Goal: Information Seeking & Learning: Check status

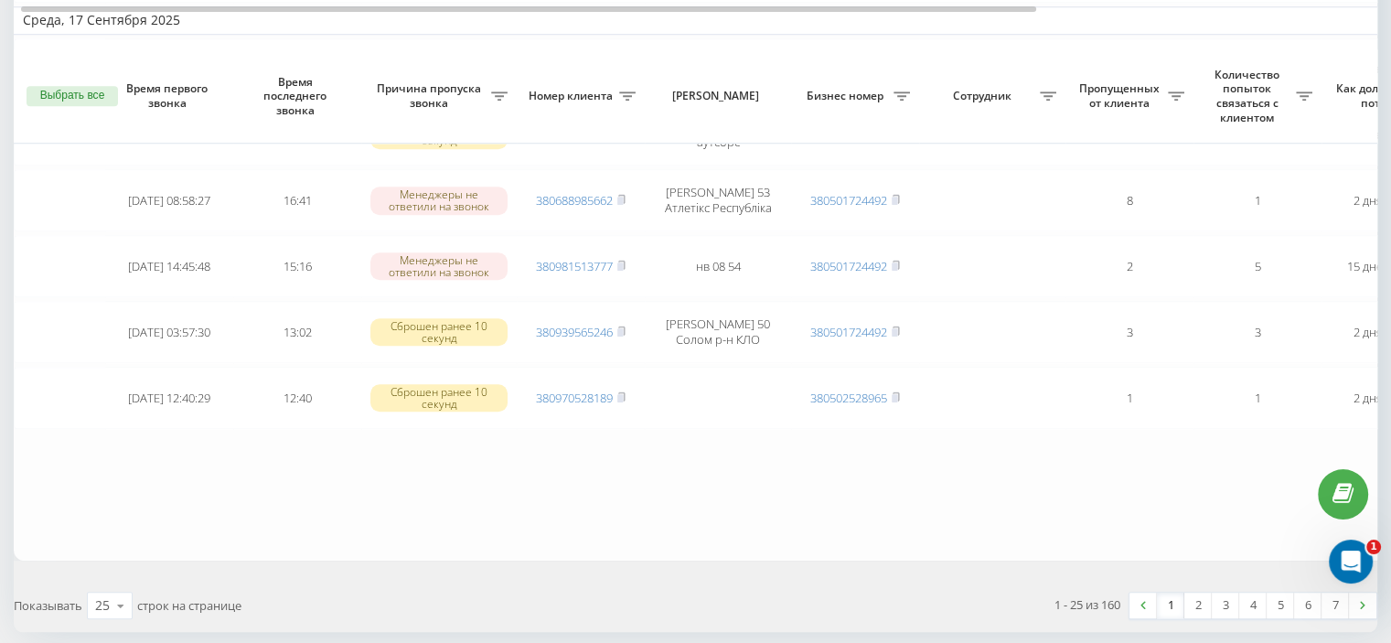
scroll to position [1597, 0]
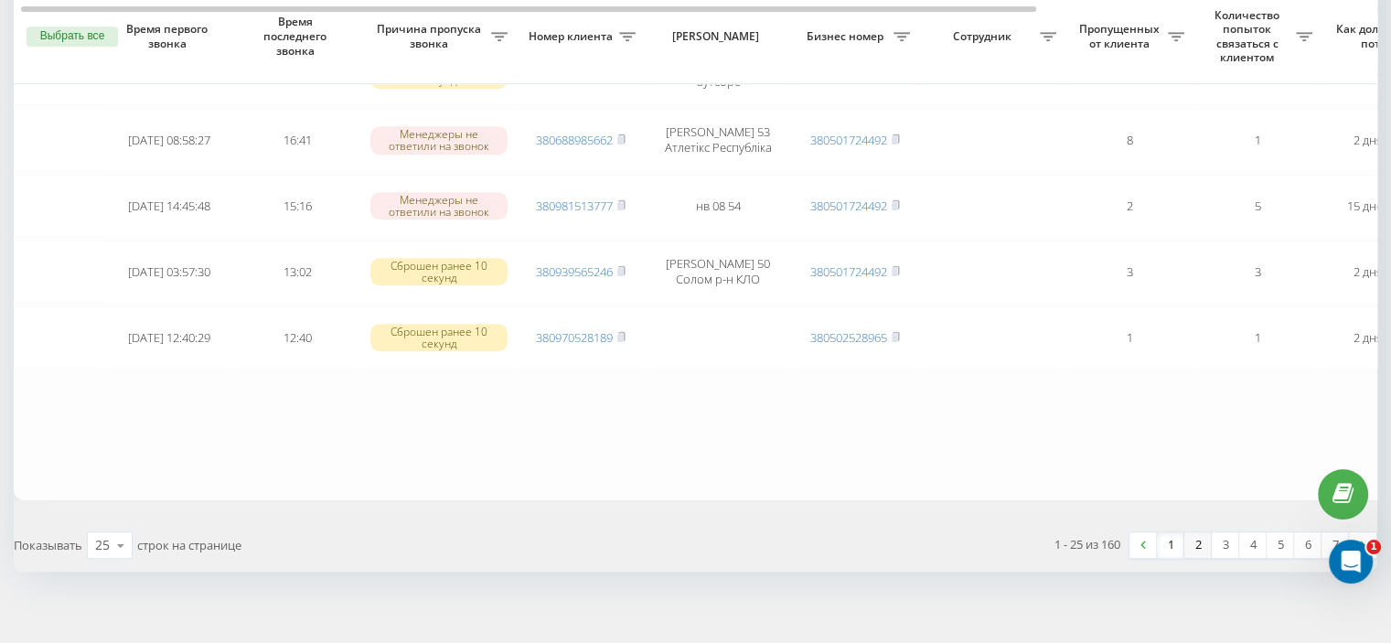
click at [1193, 532] on link "2" at bounding box center [1197, 545] width 27 height 26
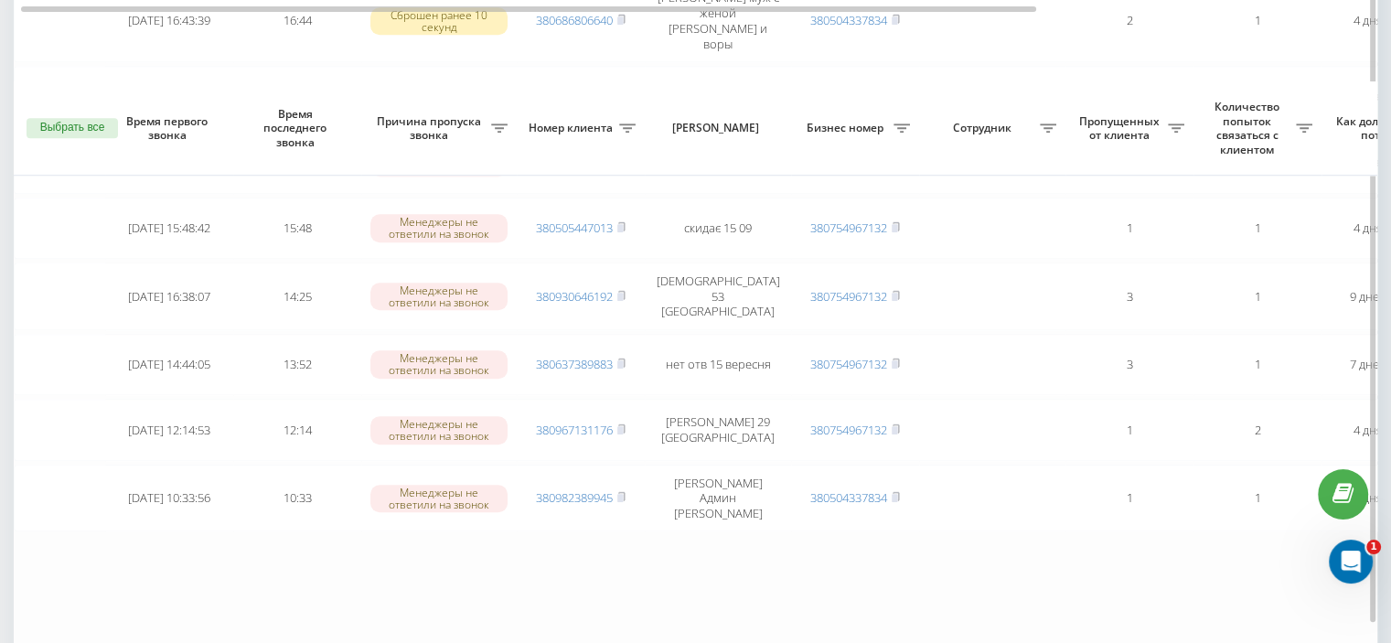
scroll to position [1601, 0]
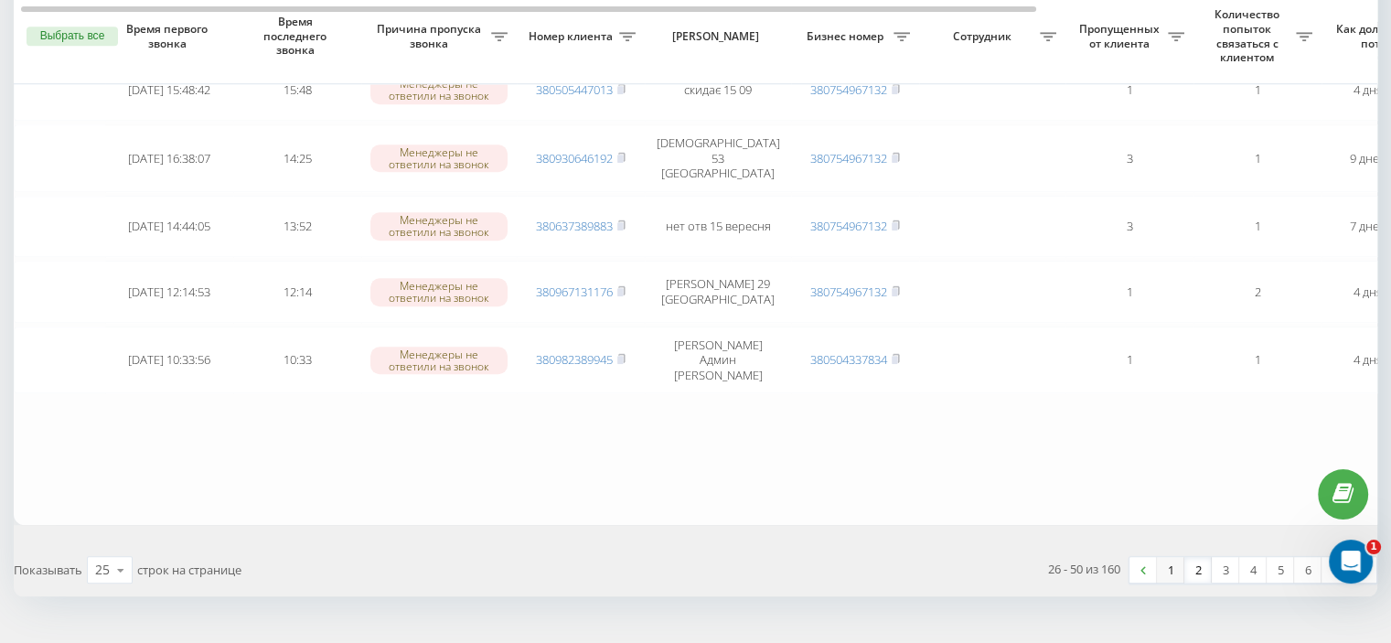
click at [1167, 557] on link "1" at bounding box center [1170, 570] width 27 height 26
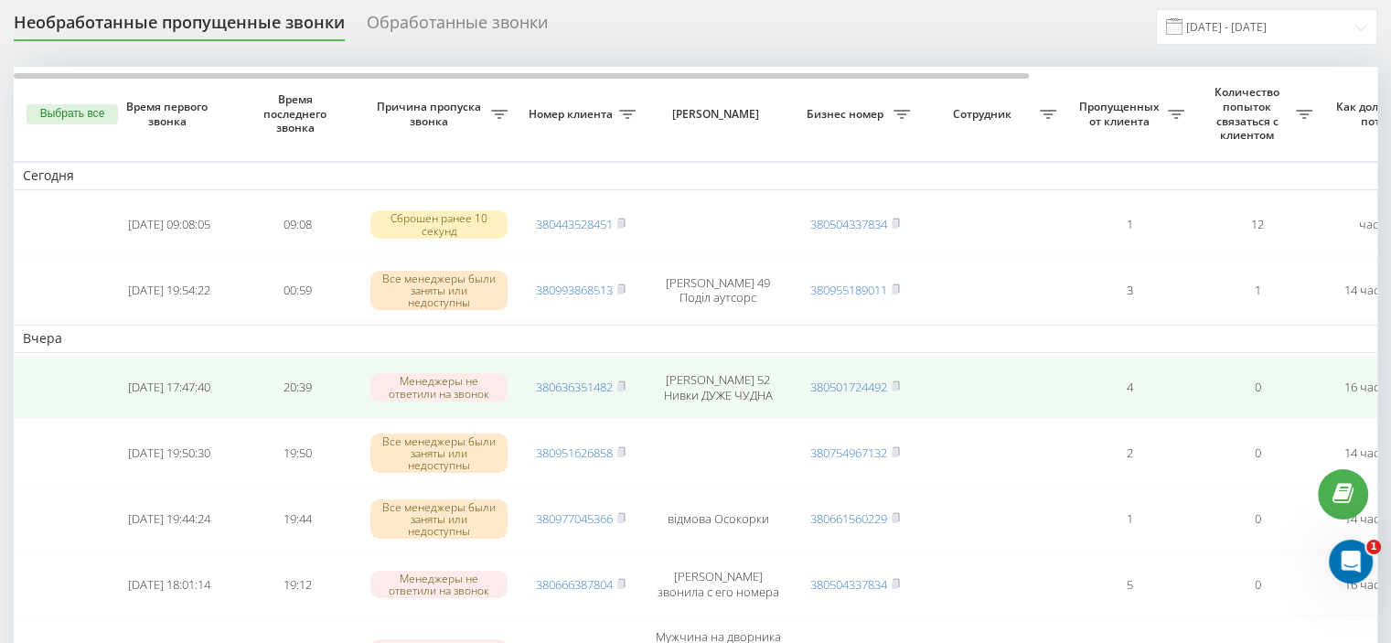
scroll to position [91, 0]
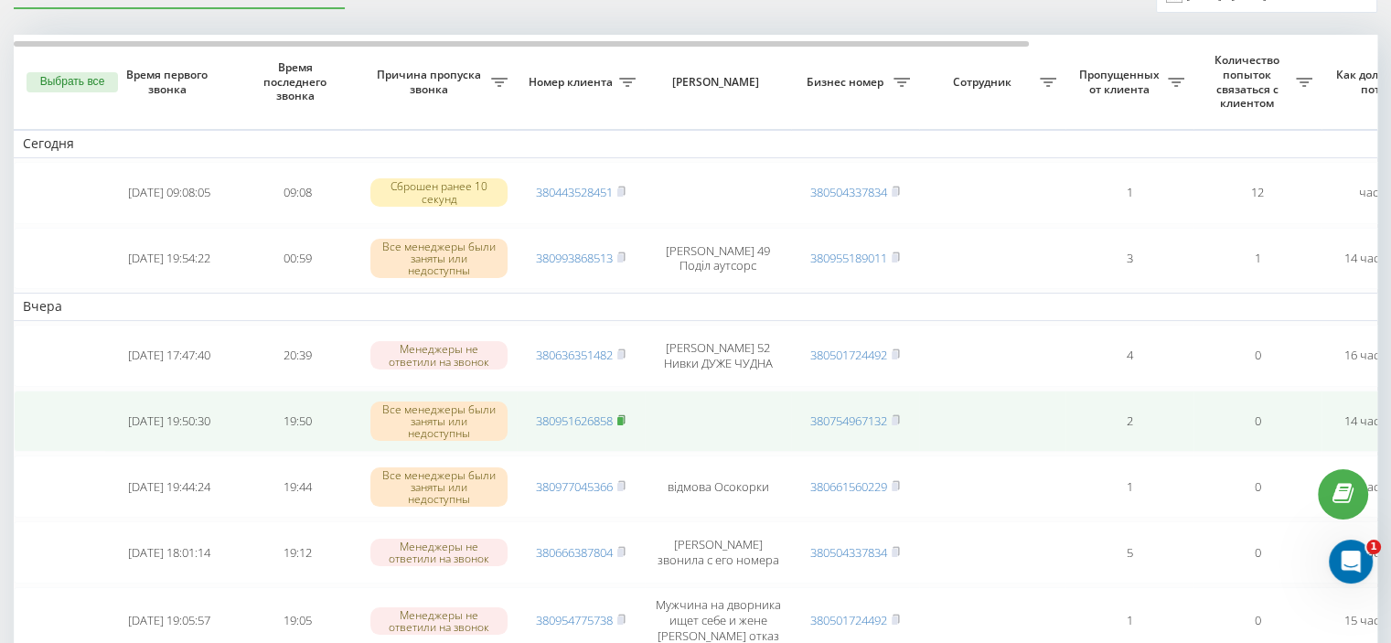
click at [626, 414] on icon at bounding box center [621, 419] width 8 height 11
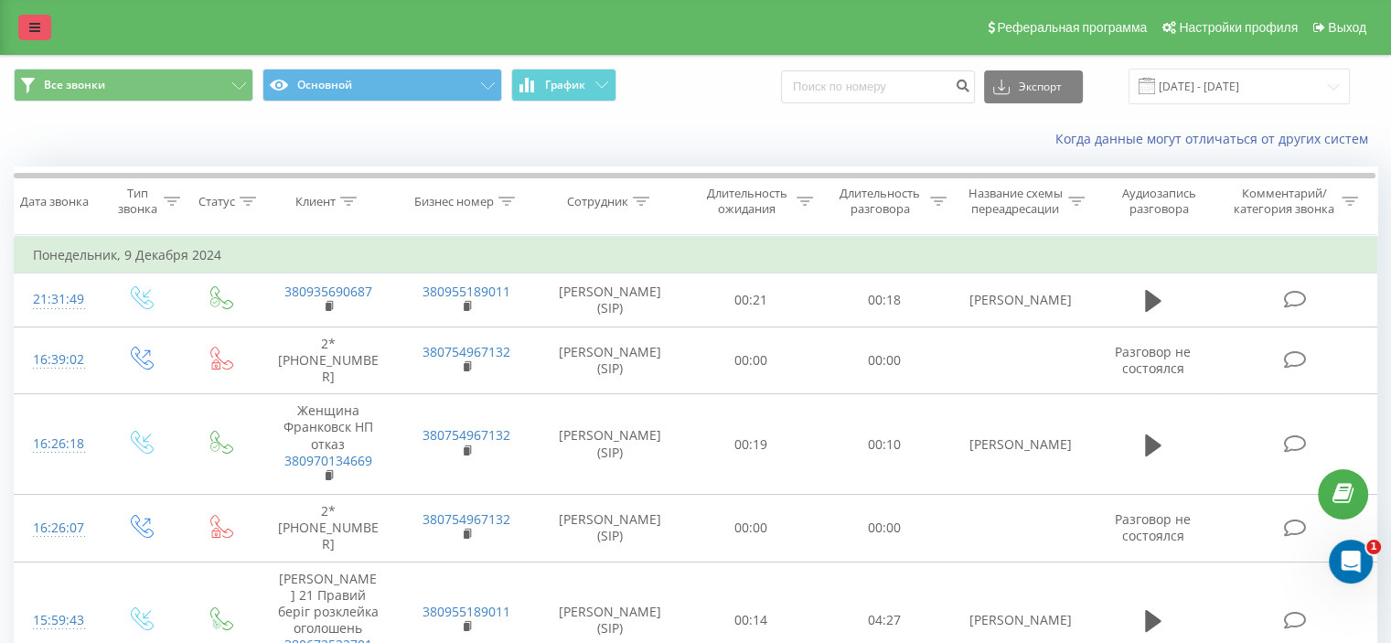
click at [36, 17] on link at bounding box center [34, 28] width 33 height 26
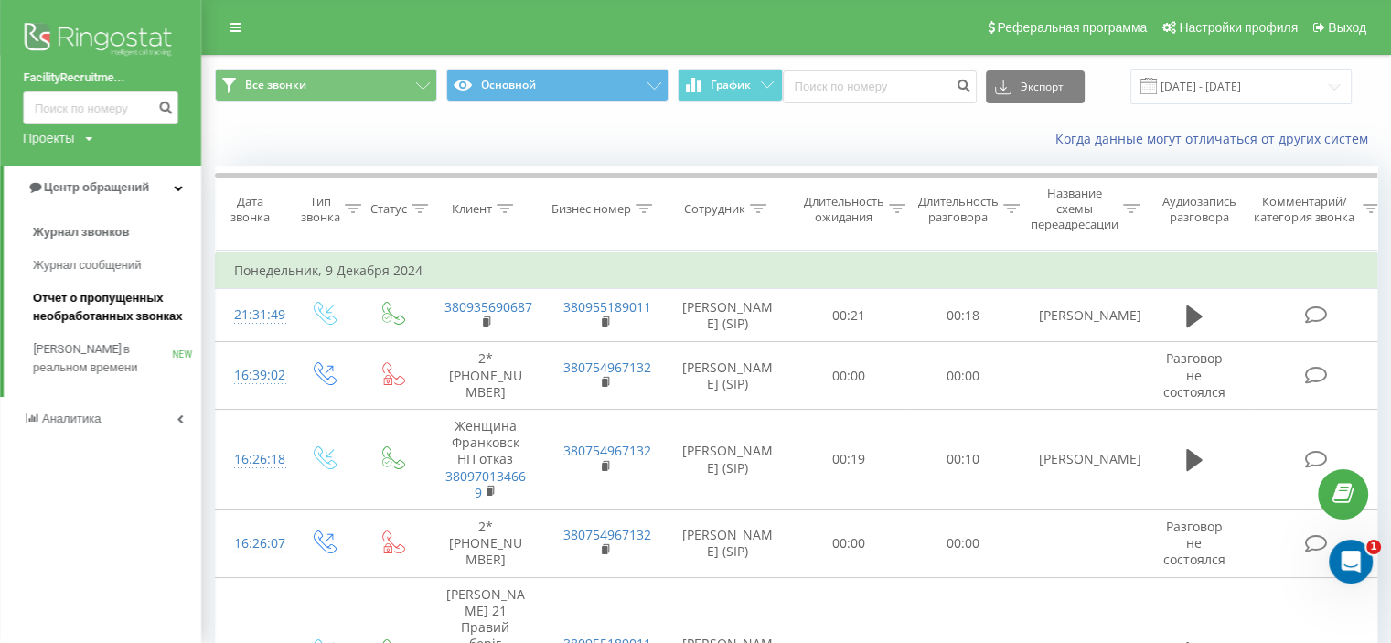
click at [98, 299] on span "Отчет о пропущенных необработанных звонках" at bounding box center [112, 307] width 159 height 37
click at [117, 299] on span "Отчет о пропущенных необработанных звонках" at bounding box center [112, 307] width 159 height 37
click at [1184, 83] on input "06.12.2024 - 09.12.2024" at bounding box center [1240, 87] width 221 height 36
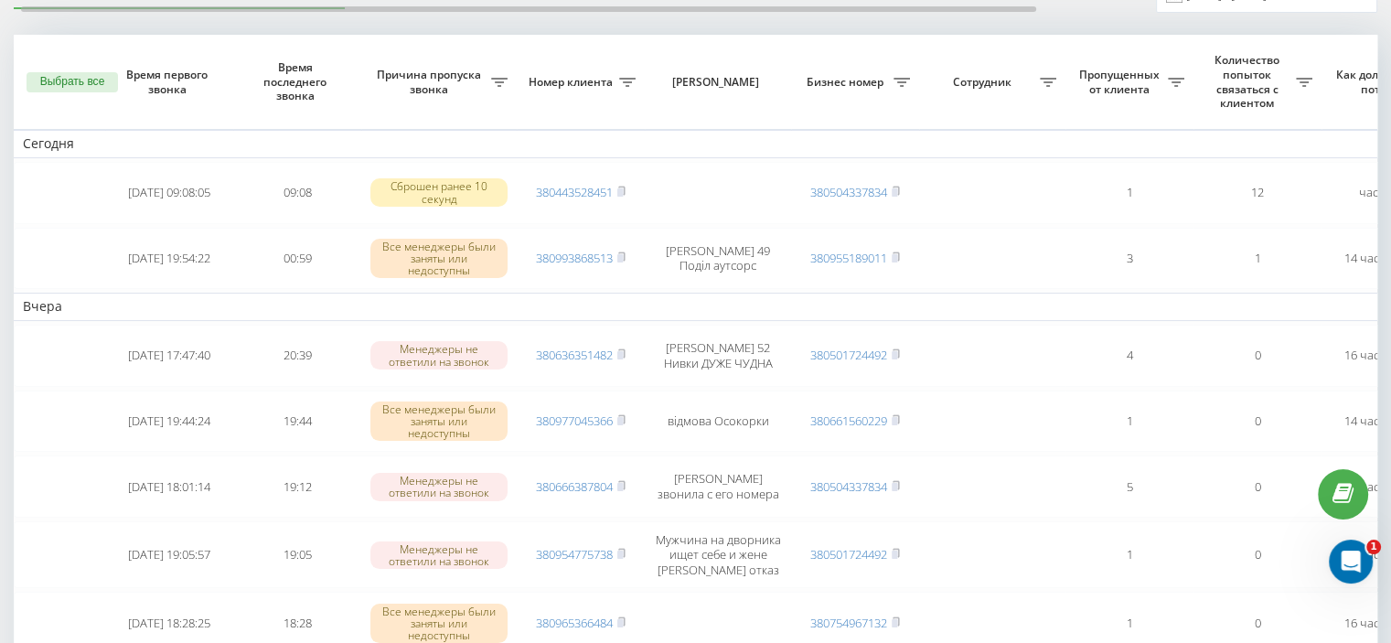
scroll to position [183, 0]
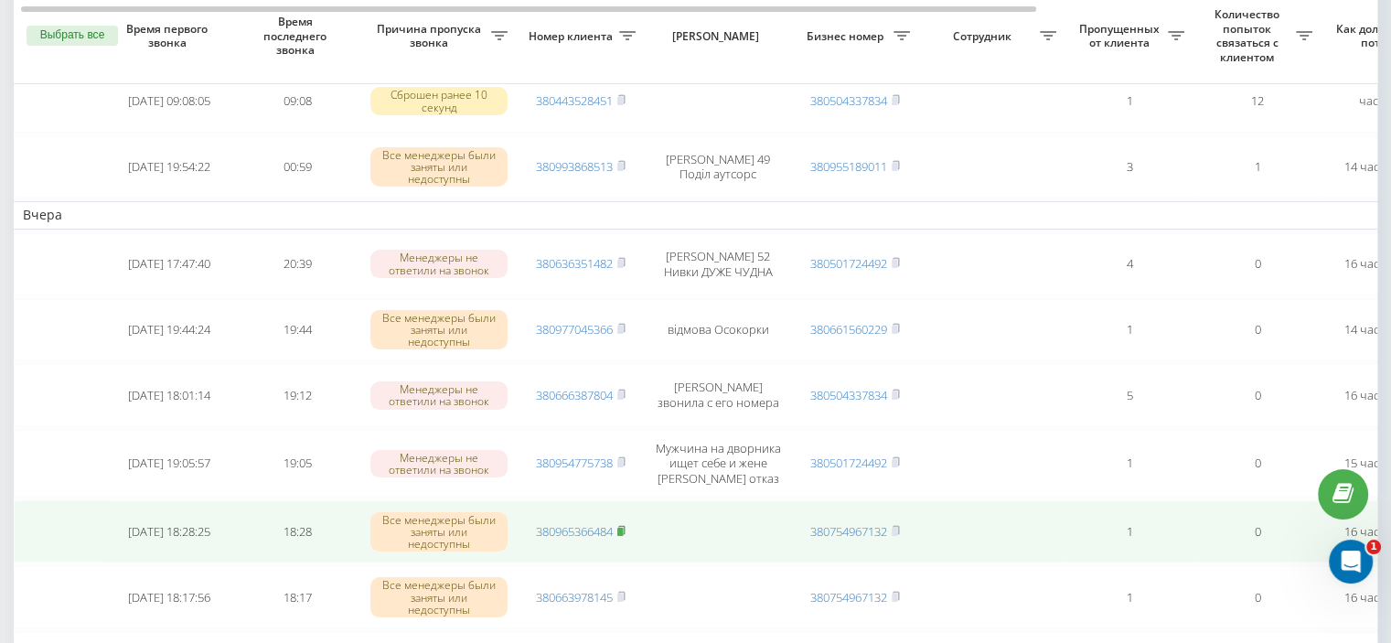
click at [626, 525] on icon at bounding box center [621, 530] width 8 height 11
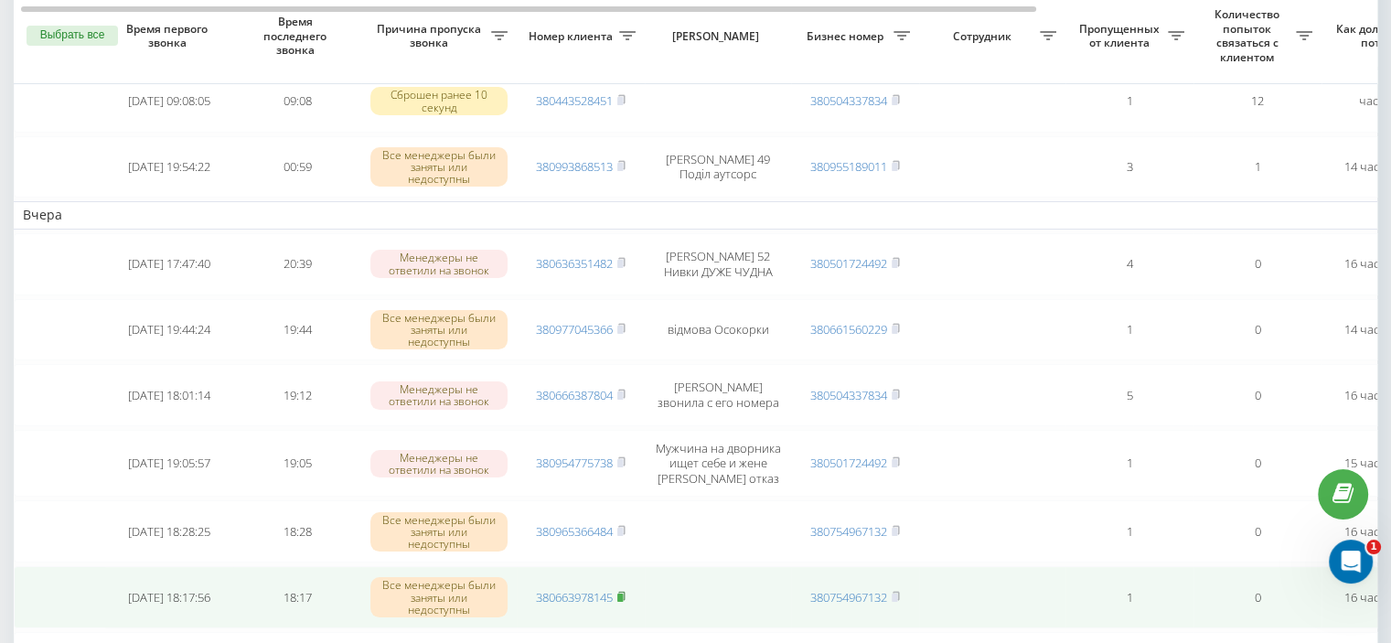
click at [625, 592] on icon at bounding box center [621, 596] width 6 height 8
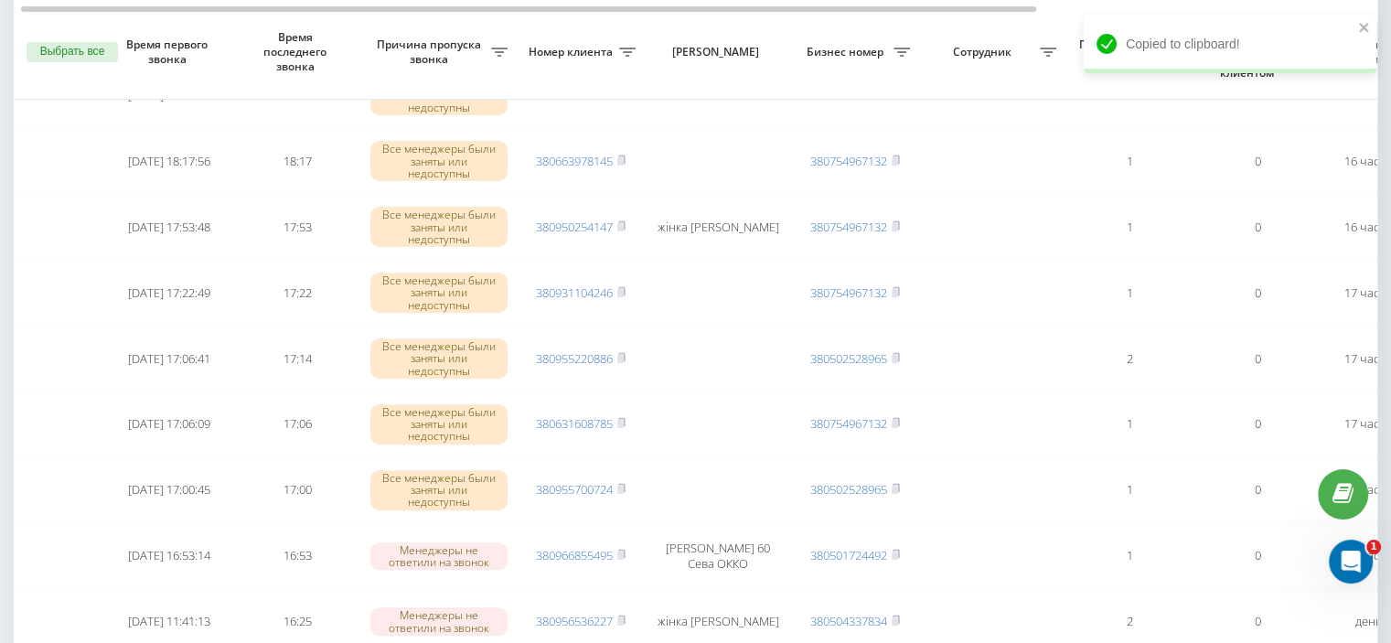
scroll to position [640, 0]
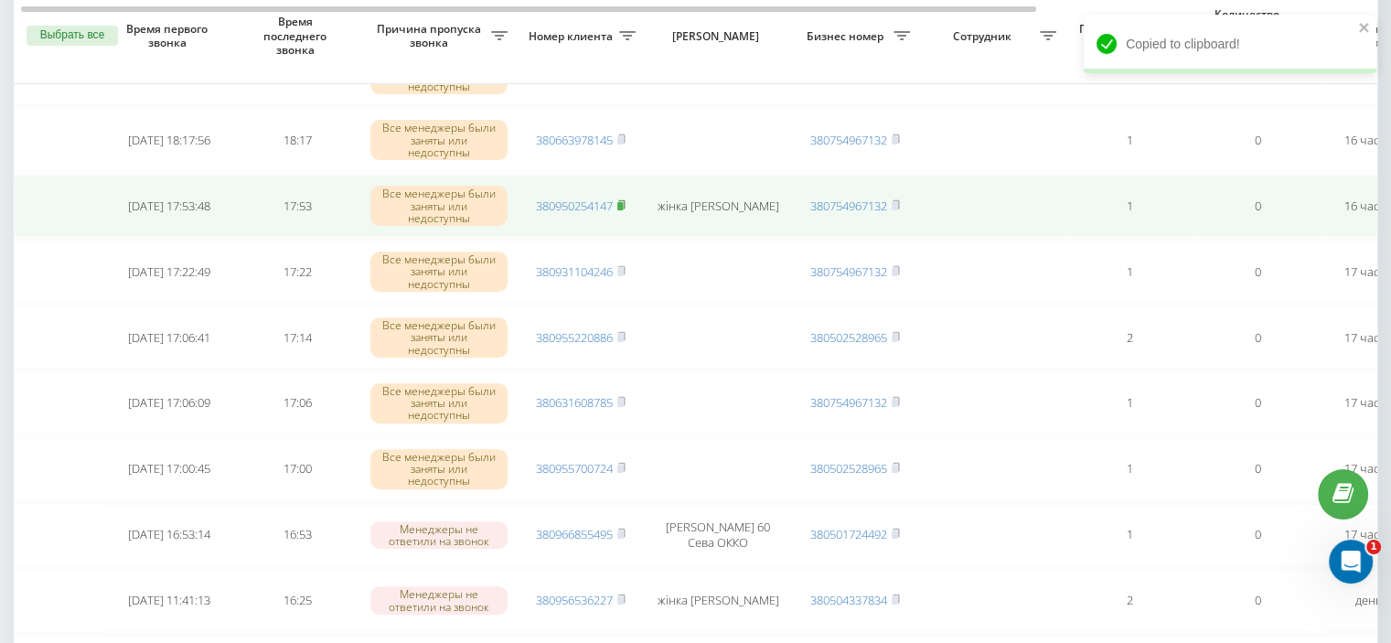
click at [623, 202] on rect at bounding box center [619, 206] width 5 height 8
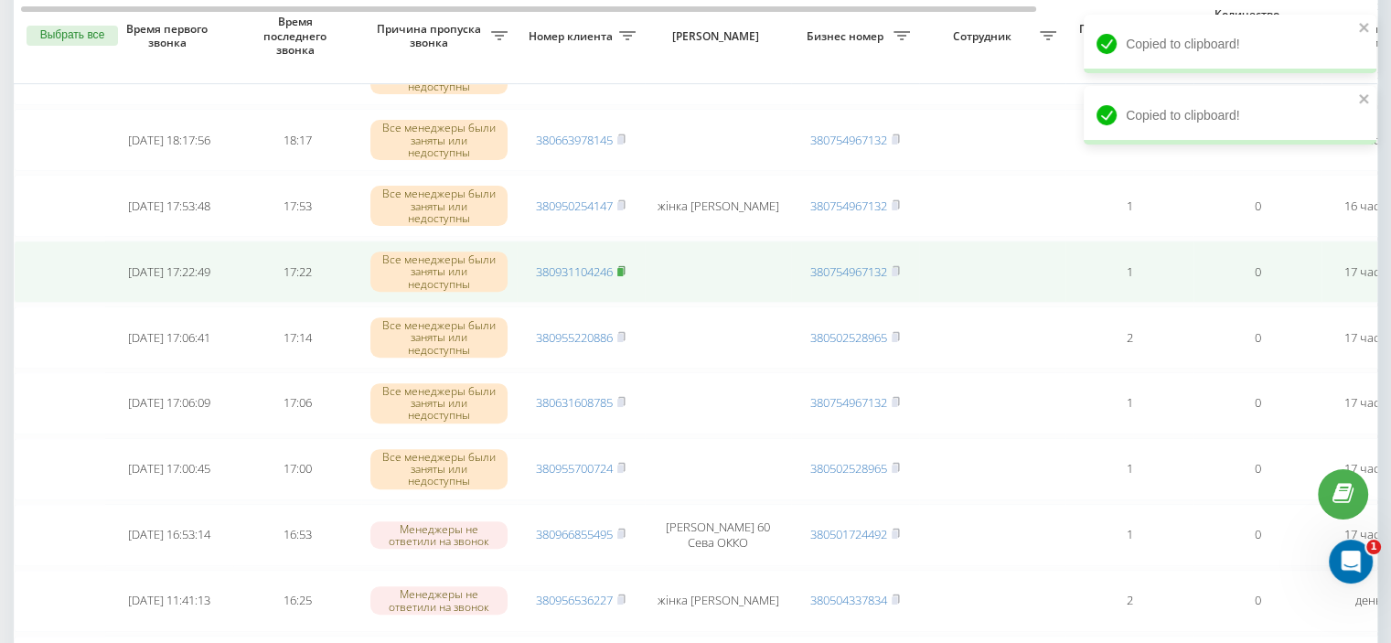
click at [625, 266] on icon at bounding box center [621, 270] width 6 height 8
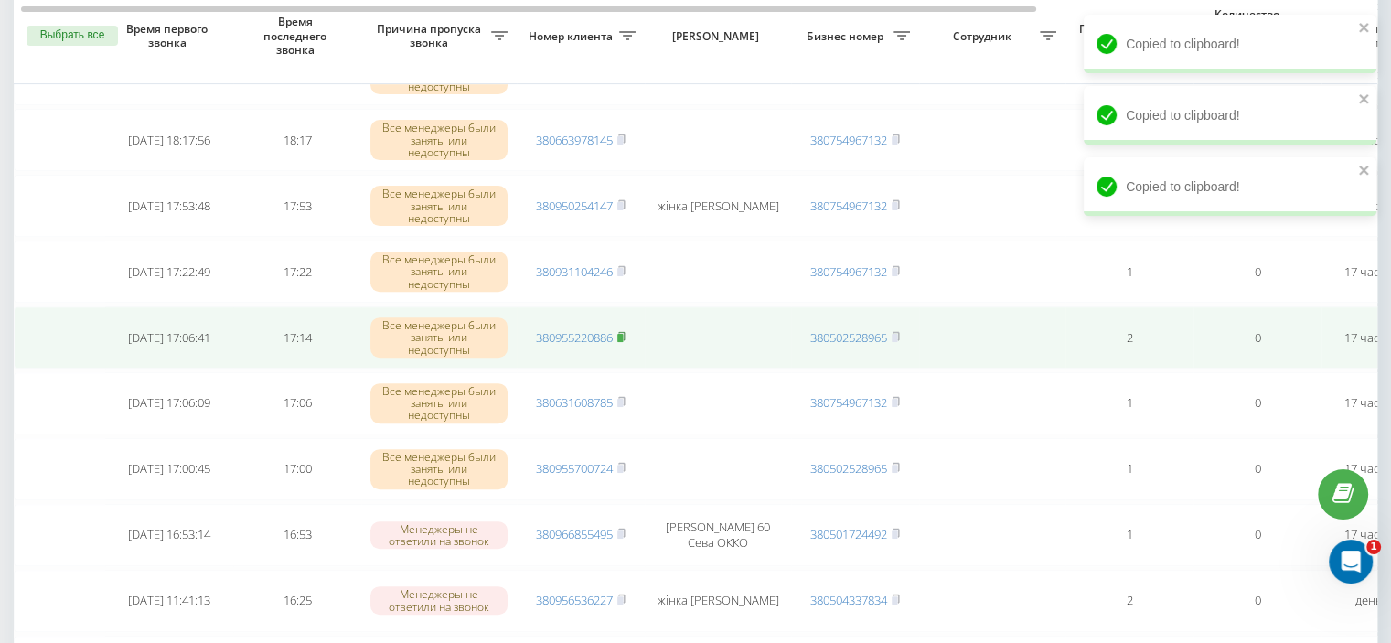
click at [623, 334] on rect at bounding box center [619, 338] width 5 height 8
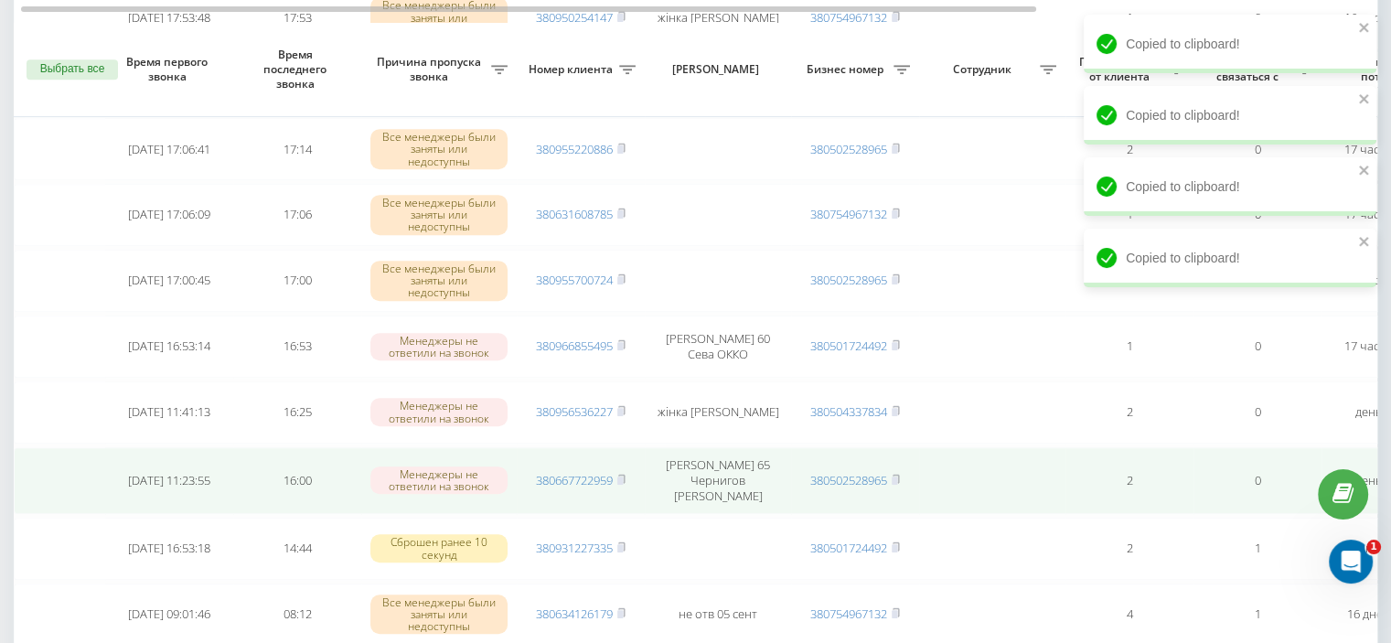
scroll to position [823, 0]
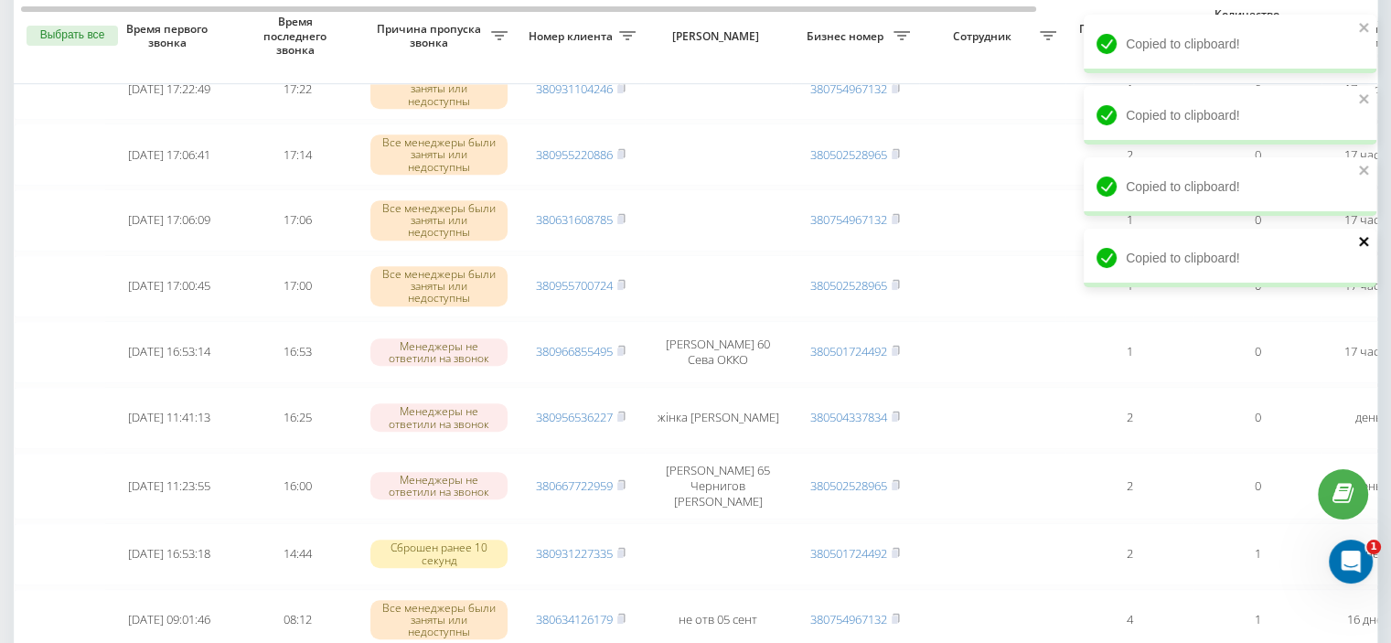
drag, startPoint x: 1361, startPoint y: 236, endPoint x: 1362, endPoint y: 227, distance: 9.2
click at [1361, 234] on icon "close" at bounding box center [1364, 241] width 13 height 15
click at [1365, 170] on icon "close" at bounding box center [1364, 170] width 13 height 15
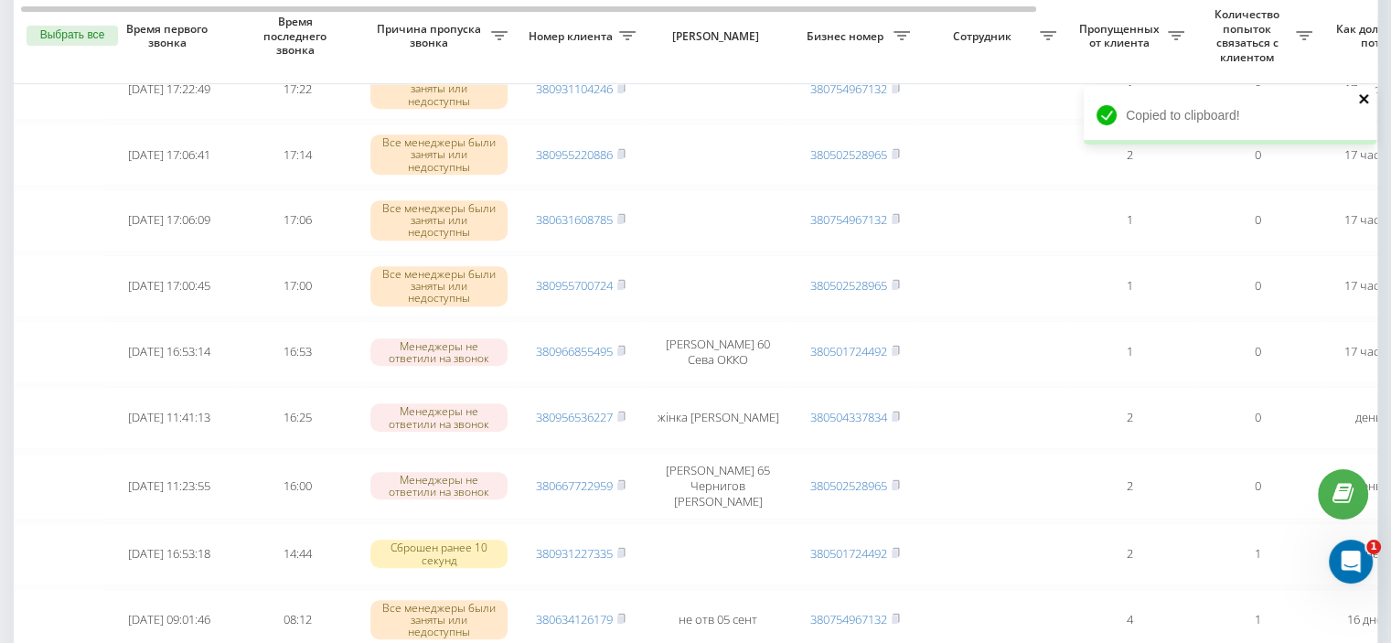
click at [1368, 97] on icon "close" at bounding box center [1364, 98] width 13 height 15
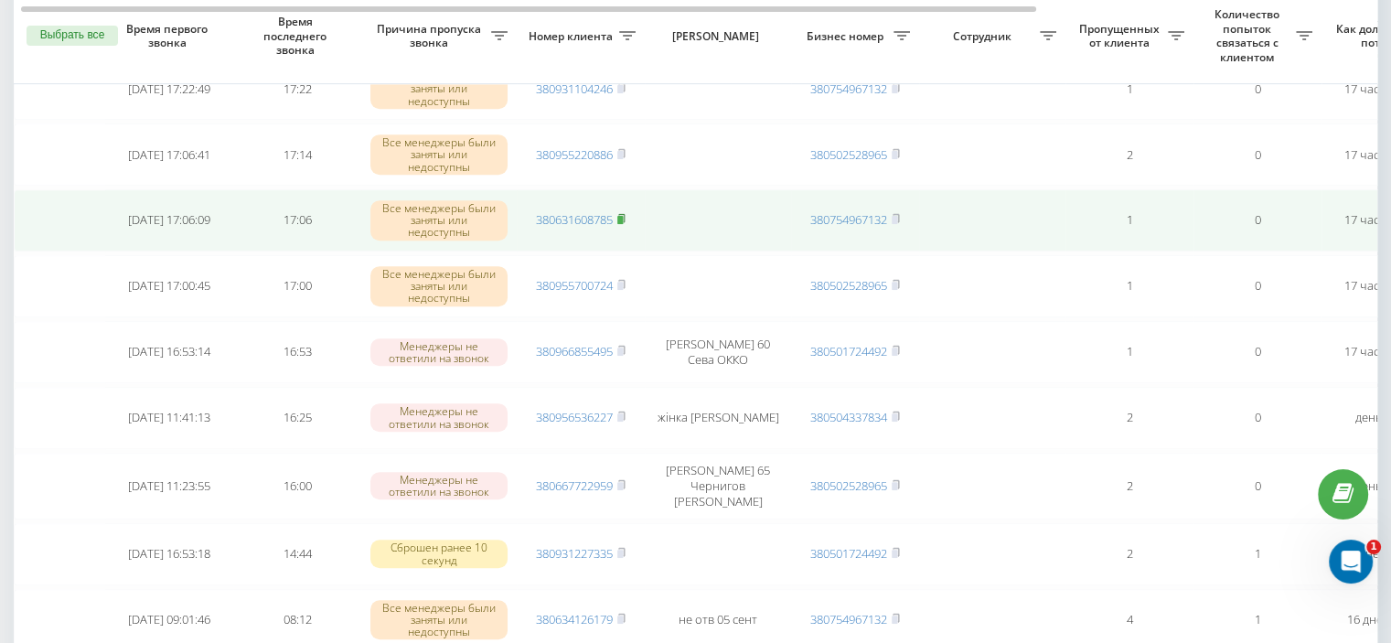
click at [626, 213] on icon at bounding box center [621, 218] width 8 height 11
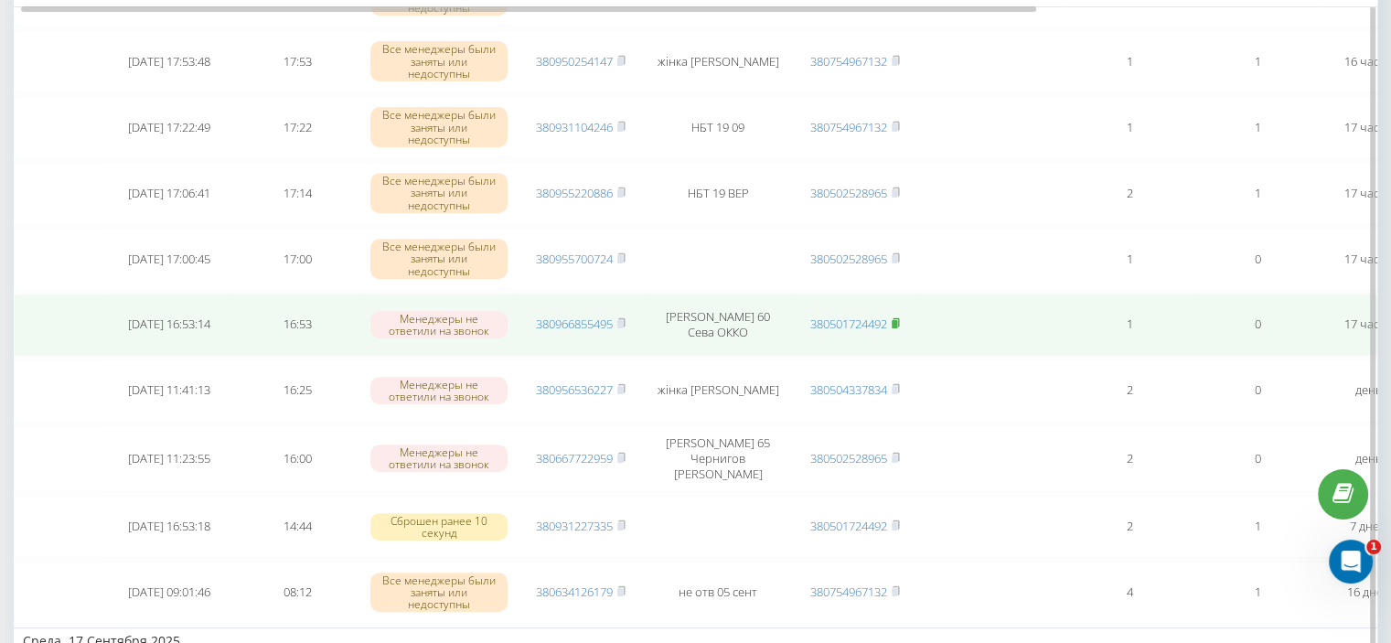
scroll to position [640, 0]
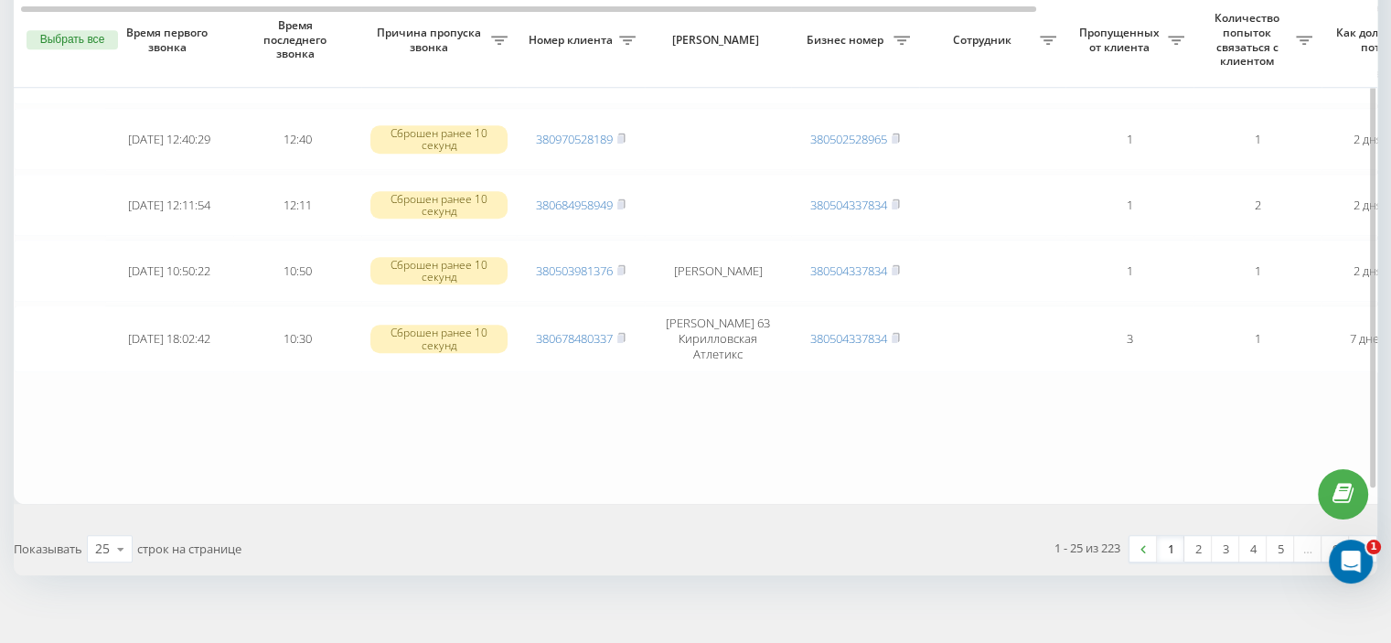
scroll to position [1601, 0]
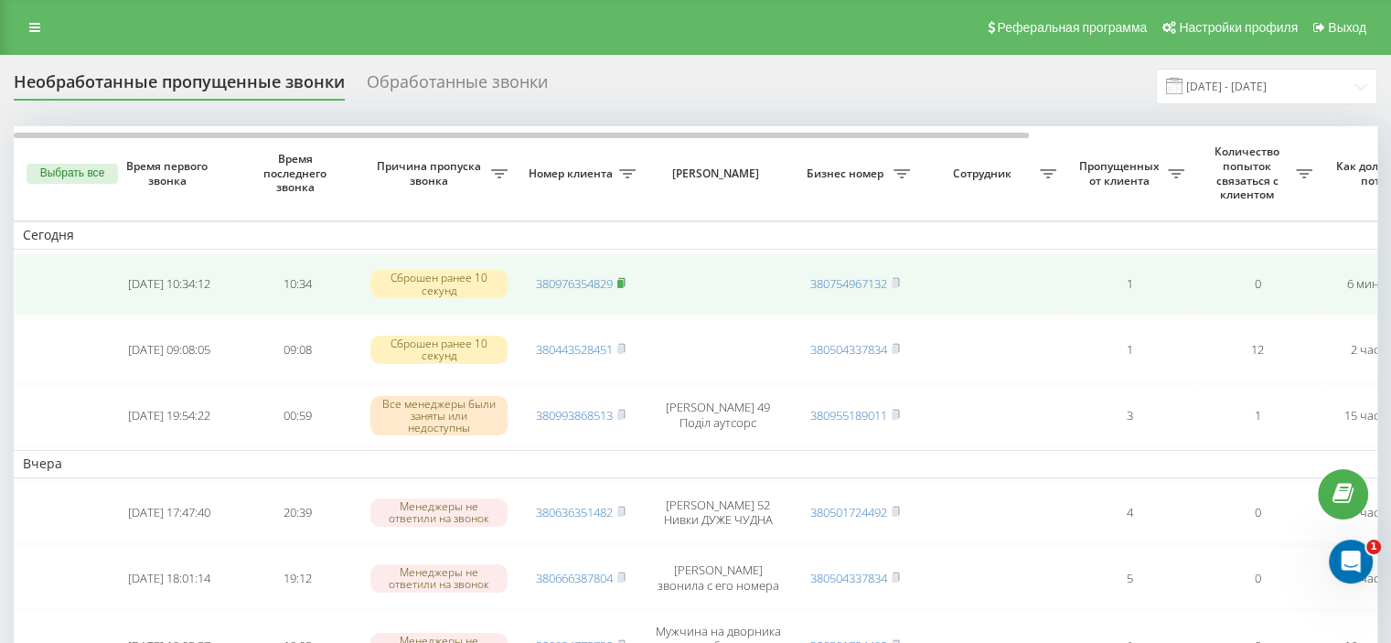
click at [623, 280] on rect at bounding box center [619, 284] width 5 height 8
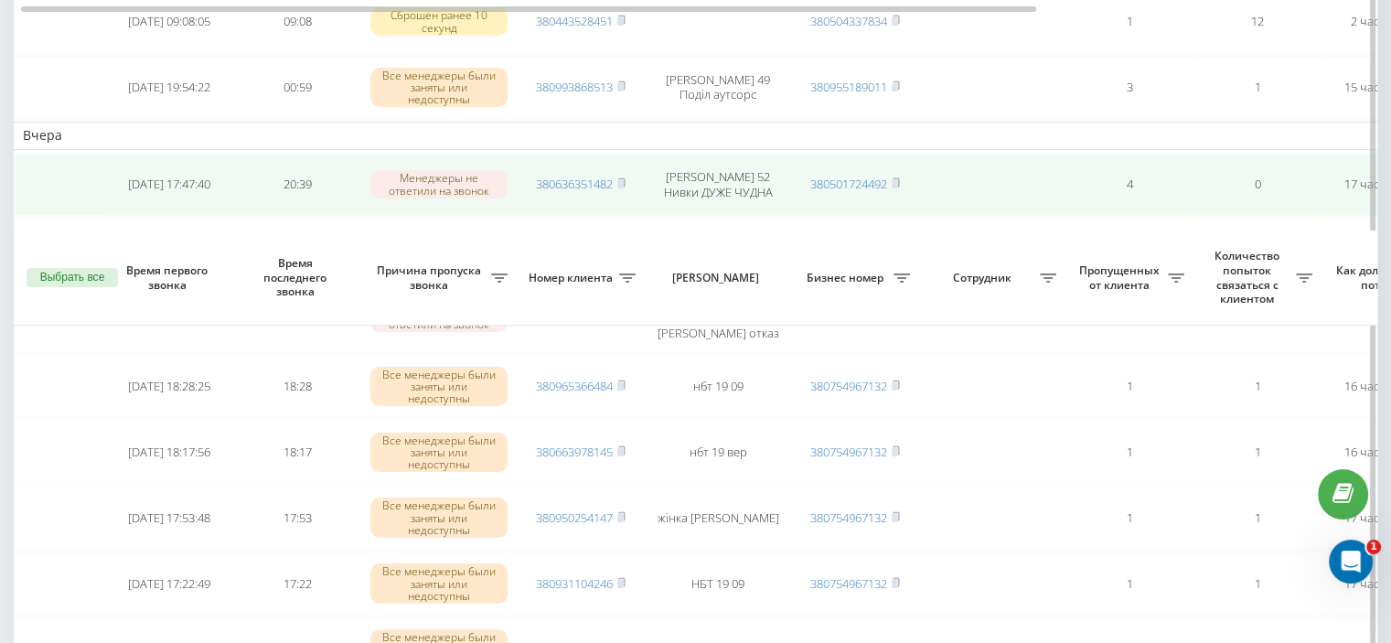
scroll to position [47, 0]
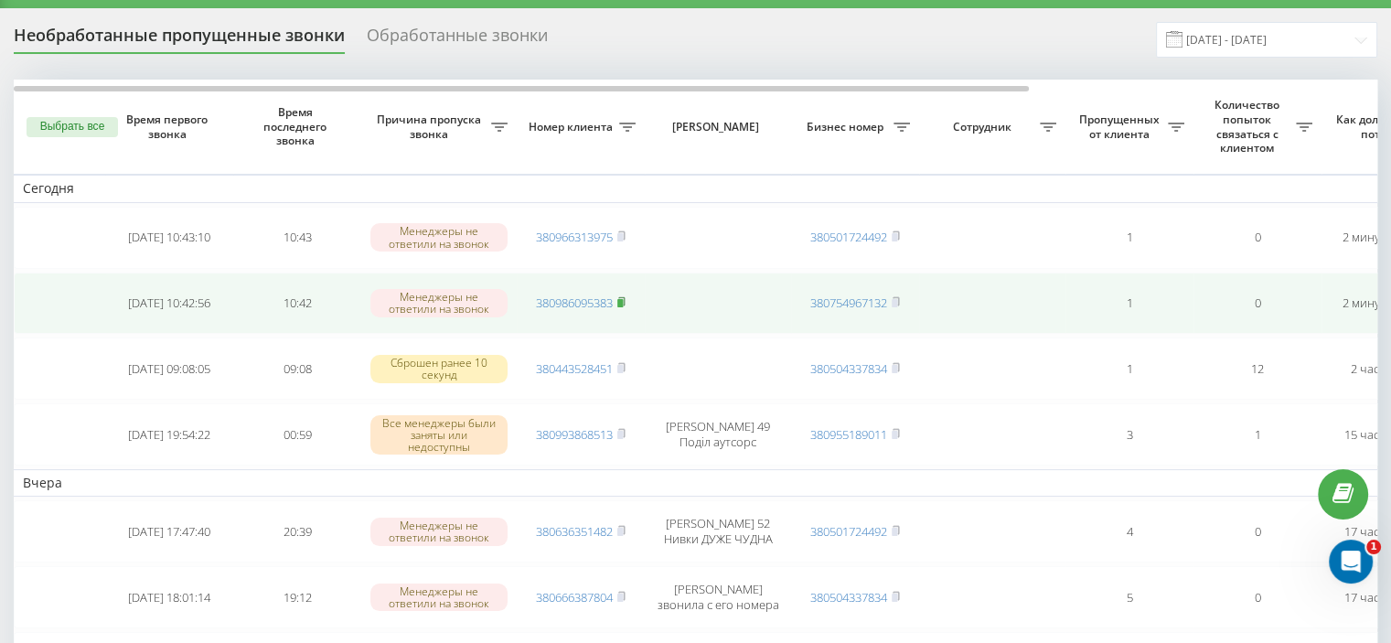
click at [624, 296] on icon at bounding box center [621, 301] width 8 height 11
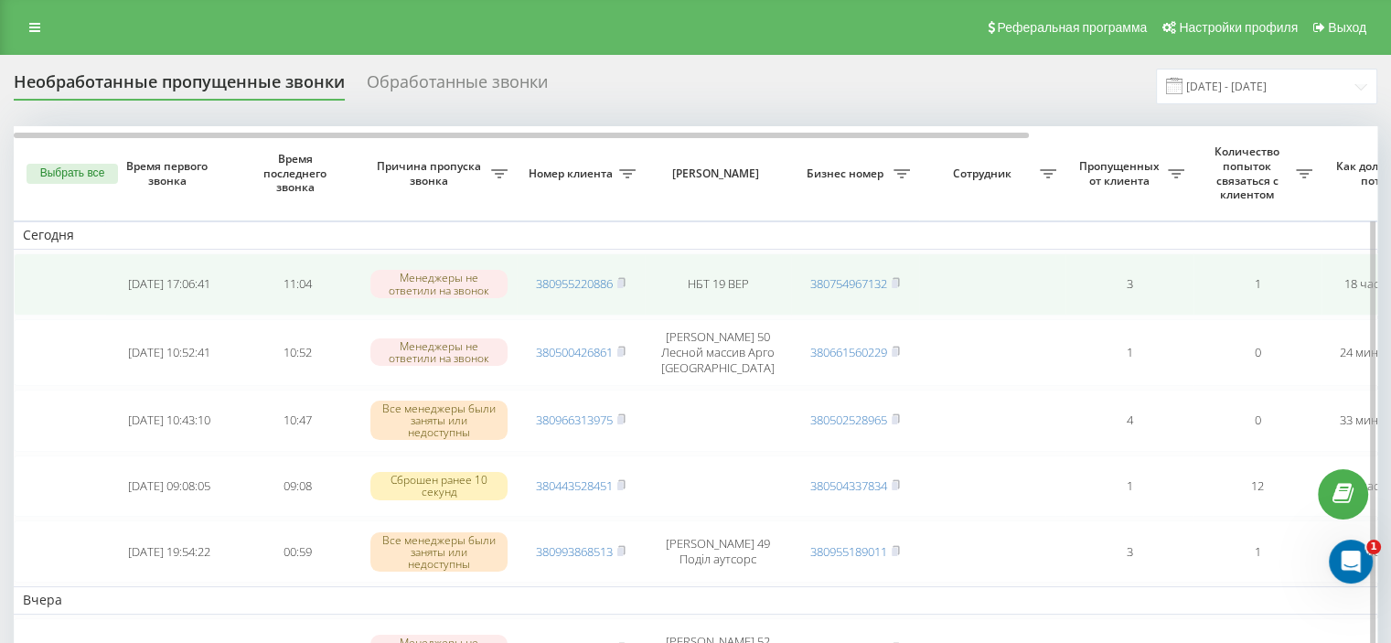
click at [630, 278] on td "380955220886" at bounding box center [581, 284] width 128 height 62
click at [623, 283] on rect at bounding box center [619, 284] width 5 height 8
